Goal: Task Accomplishment & Management: Manage account settings

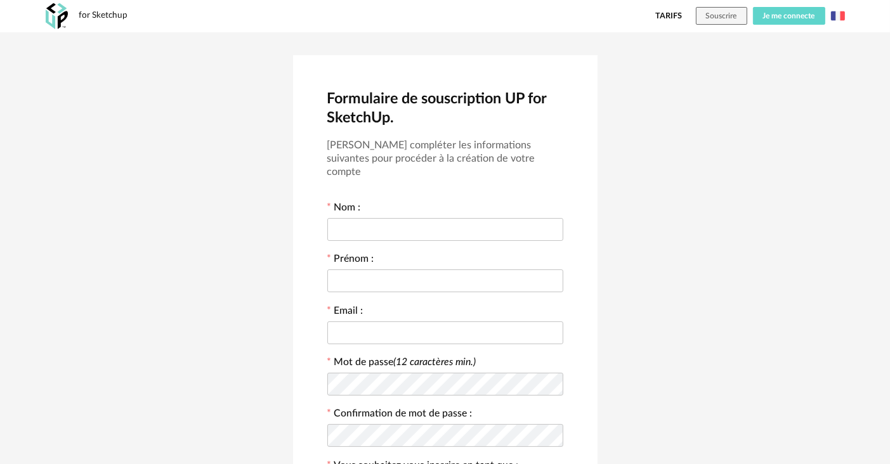
click at [786, 15] on span "Je me connecte" at bounding box center [789, 16] width 52 height 8
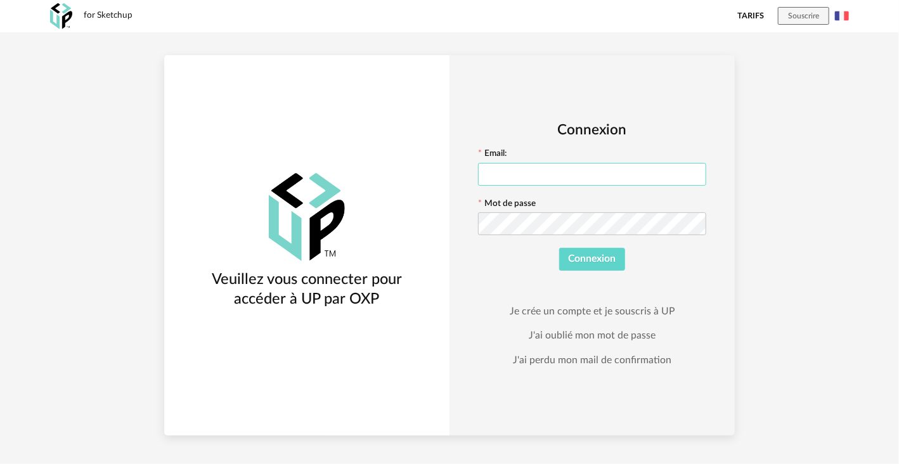
type input "**********"
click at [579, 257] on span "Connexion" at bounding box center [593, 259] width 48 height 10
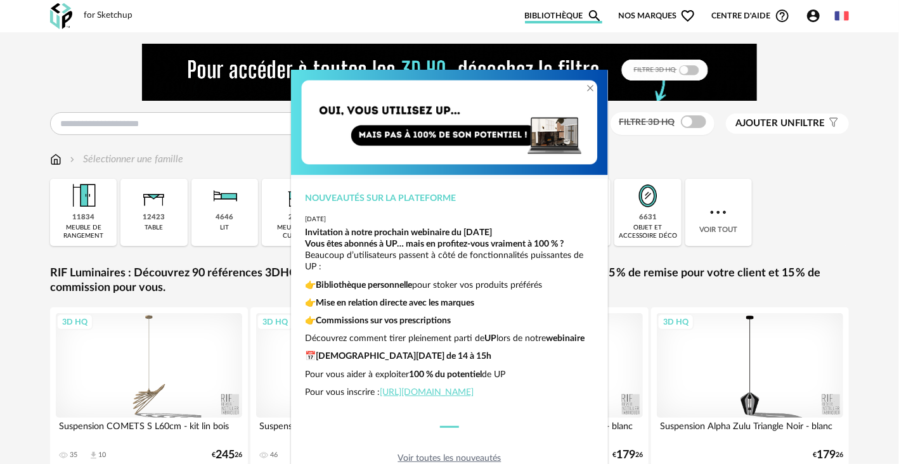
click at [784, 231] on div "Nouveautés sur la plateforme [DATE] Invitation à notre prochain webinaire du [D…" at bounding box center [449, 232] width 899 height 464
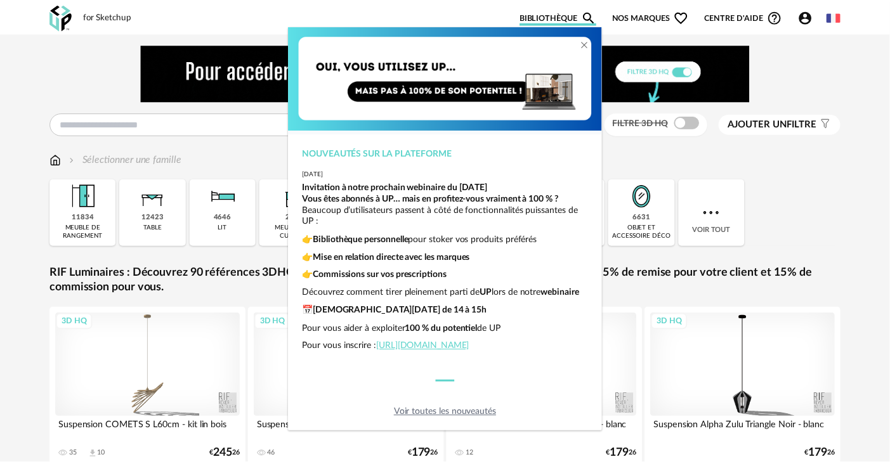
scroll to position [32, 0]
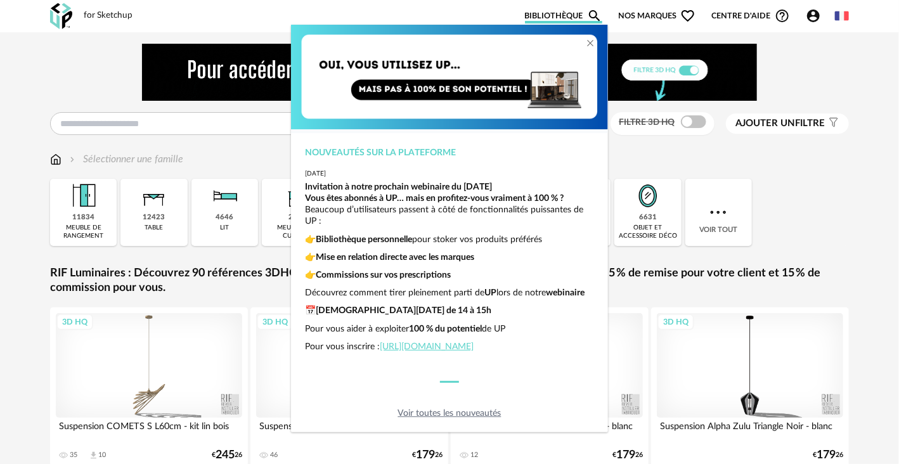
click at [432, 405] on div "Nouveautés sur la plateforme [DATE] Invitation à notre prochain webinaire du [D…" at bounding box center [449, 229] width 317 height 408
click at [428, 415] on link "Voir toutes les nouveautés" at bounding box center [449, 413] width 103 height 9
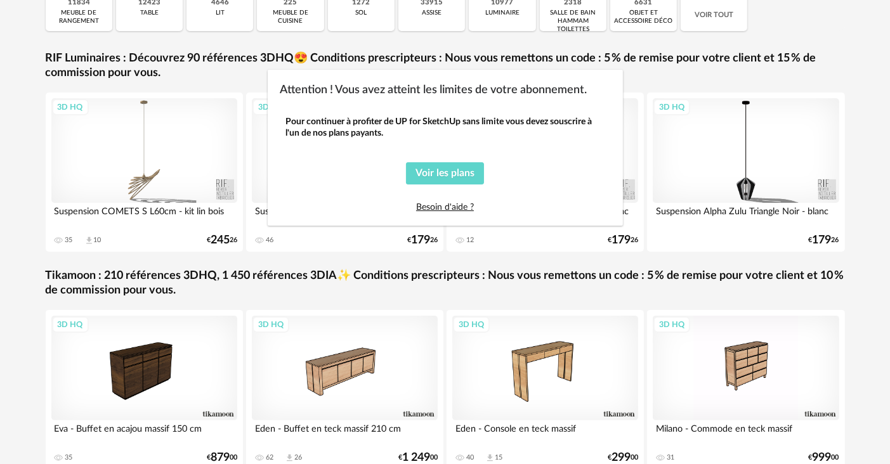
scroll to position [288, 0]
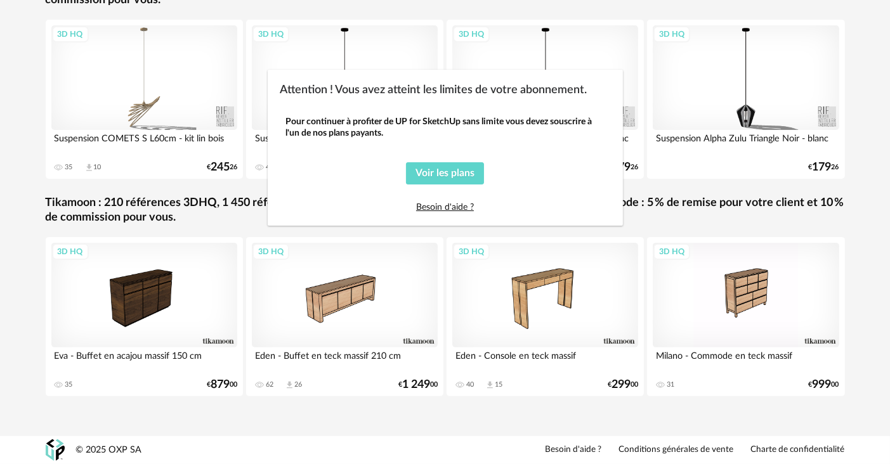
click at [133, 112] on div "Attention ! Vous avez atteint les limites de votre abonnement. Pour continuer à…" at bounding box center [445, 232] width 890 height 464
click at [51, 153] on div "Attention ! Vous avez atteint les limites de votre abonnement. Pour continuer à…" at bounding box center [445, 232] width 890 height 464
click at [444, 173] on span "Voir les plans" at bounding box center [444, 173] width 59 height 10
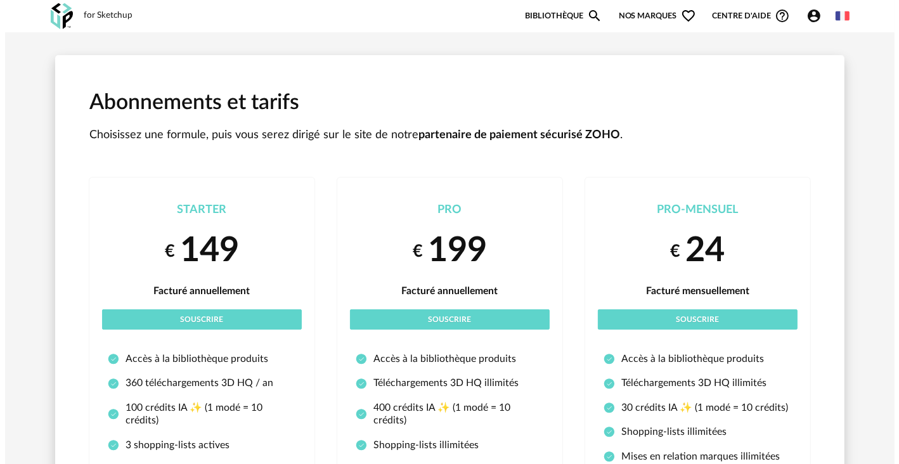
scroll to position [288, 0]
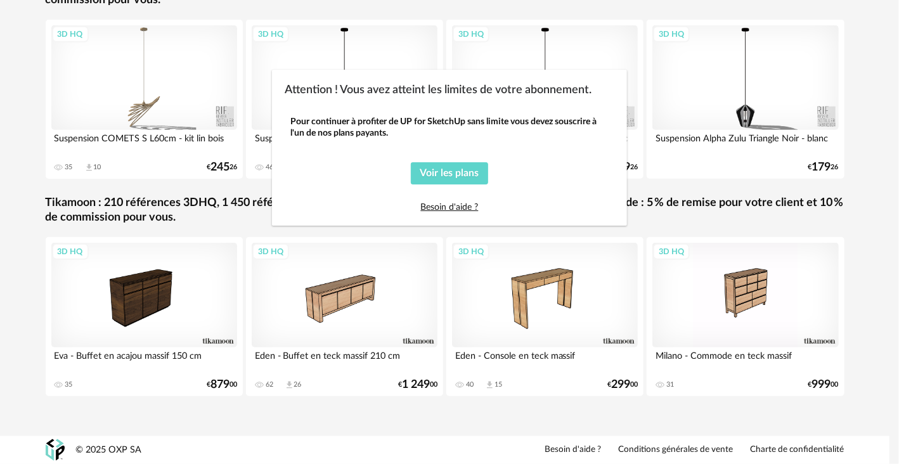
click at [712, 124] on div "Attention ! Vous avez atteint les limites de votre abonnement. Pour continuer à…" at bounding box center [449, 232] width 899 height 464
click at [15, 217] on div "Attention ! Vous avez atteint les limites de votre abonnement. Pour continuer à…" at bounding box center [449, 232] width 899 height 464
